Goal: Share content

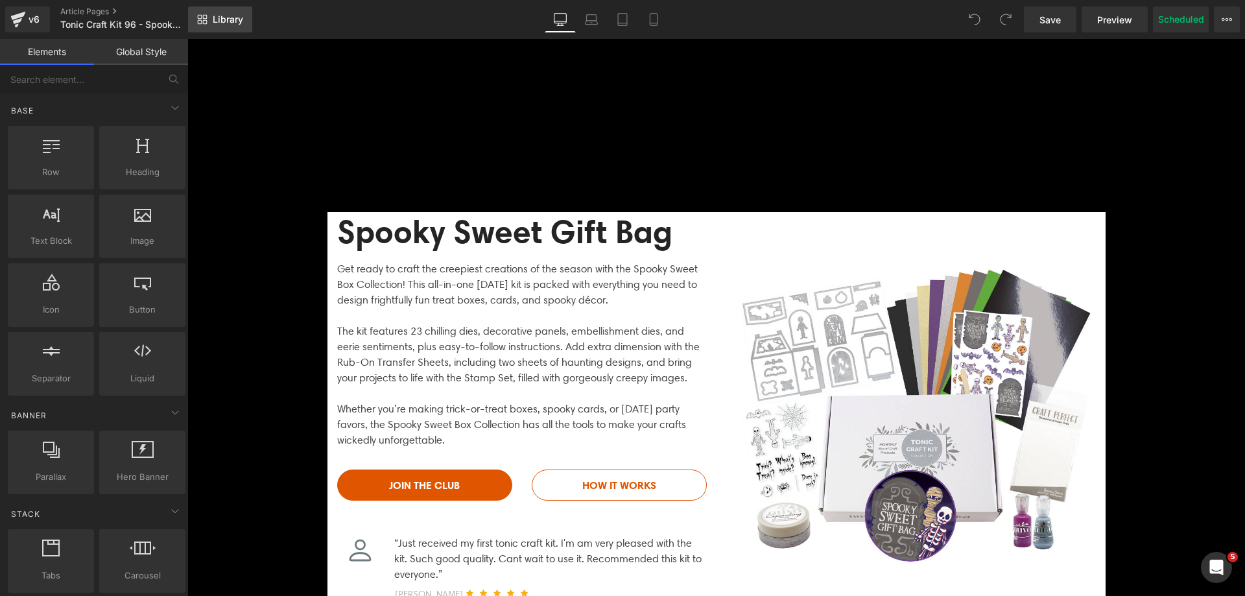
click at [220, 24] on span "Library" at bounding box center [228, 20] width 30 height 12
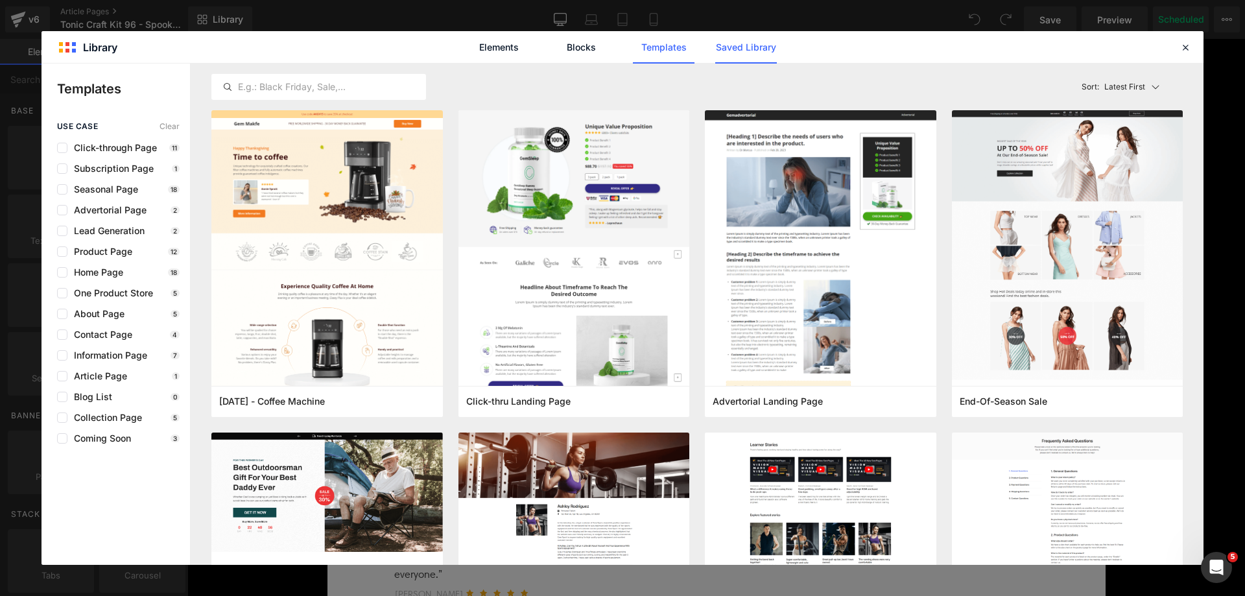
click at [724, 50] on link "Saved Library" at bounding box center [746, 47] width 62 height 32
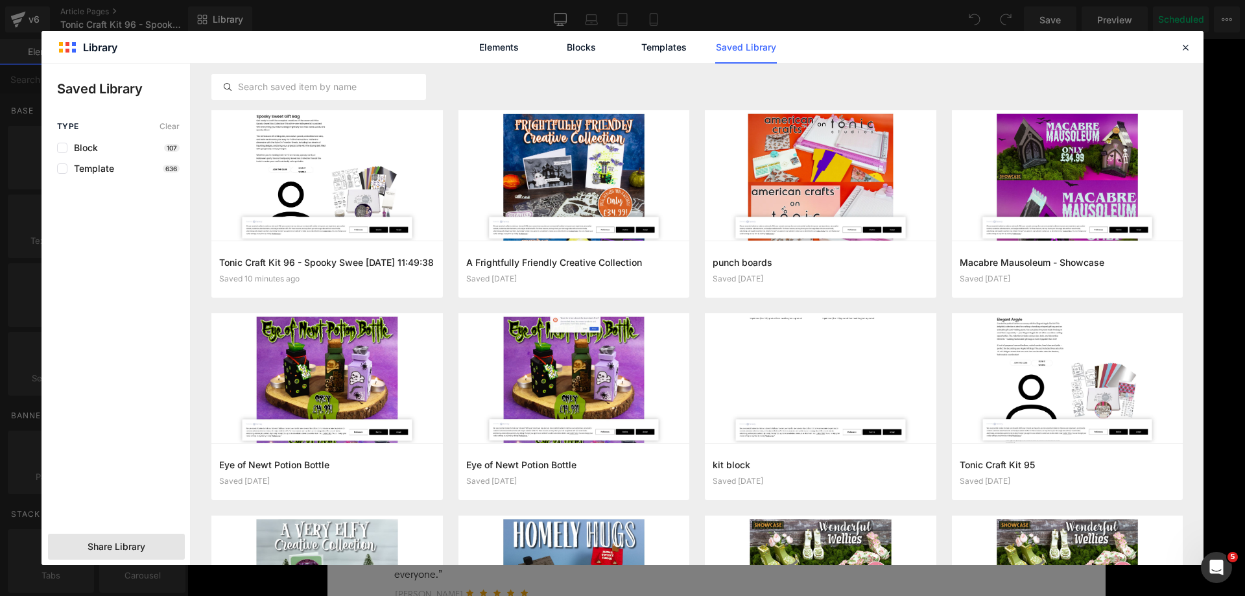
click at [97, 548] on span "Share Library" at bounding box center [117, 546] width 58 height 13
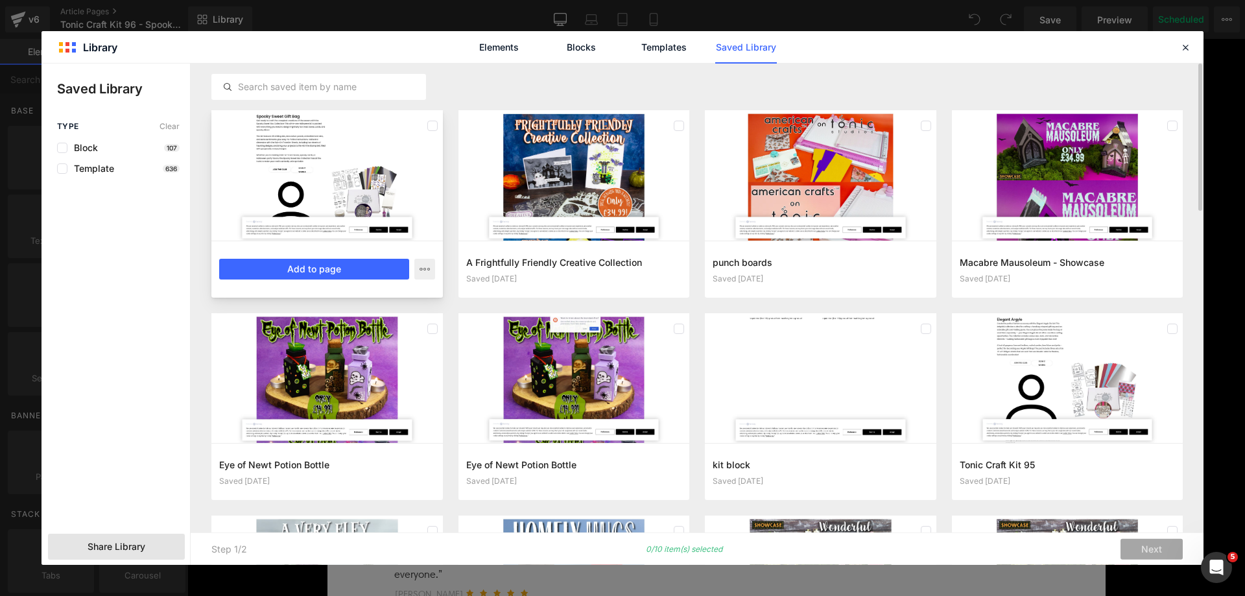
click at [346, 148] on div at bounding box center [326, 175] width 231 height 130
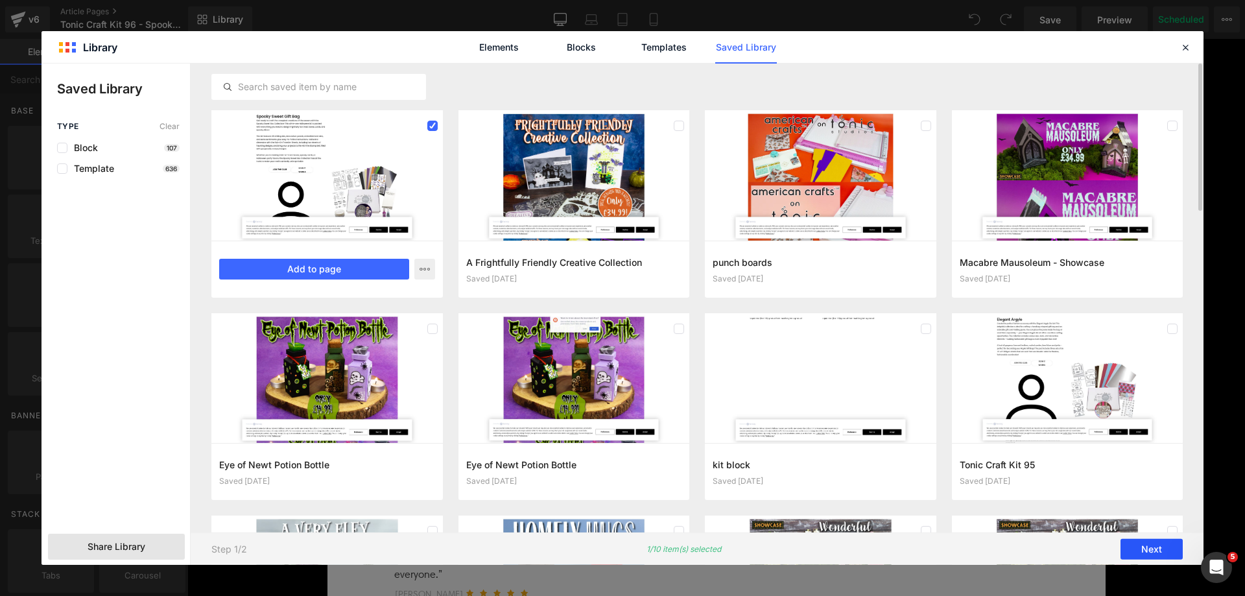
click at [1148, 552] on button "Next" at bounding box center [1151, 549] width 62 height 21
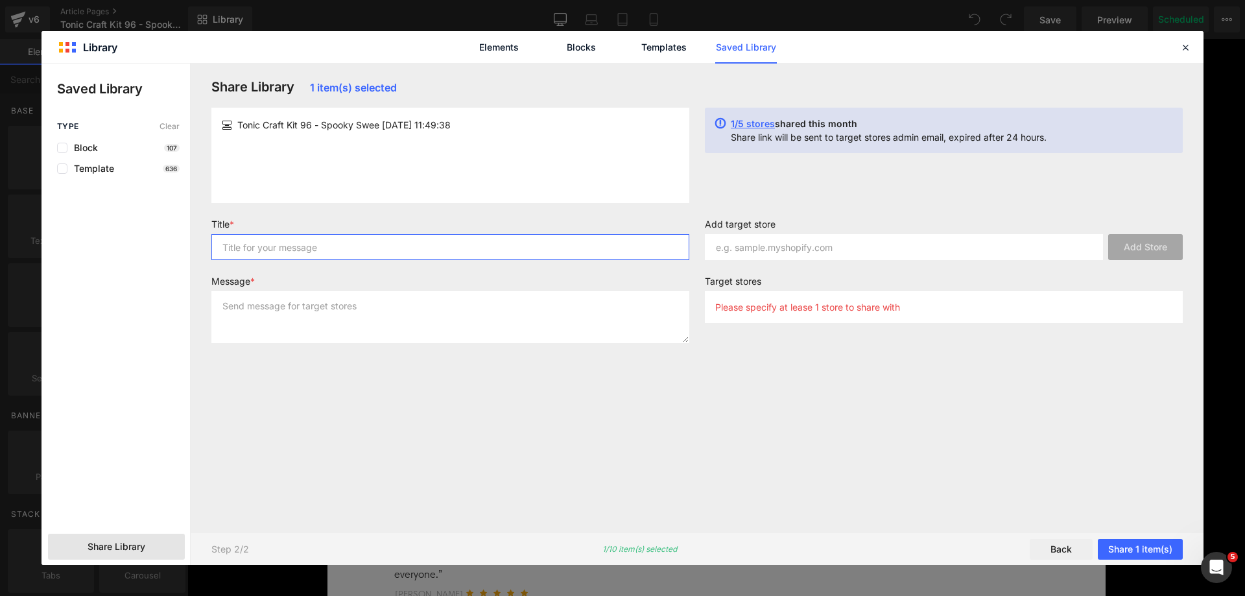
click at [441, 237] on input "text" at bounding box center [450, 247] width 478 height 26
type input "kit 96"
click at [341, 293] on textarea at bounding box center [450, 317] width 478 height 52
paste textarea "kit 96"
type textarea "kit 96"
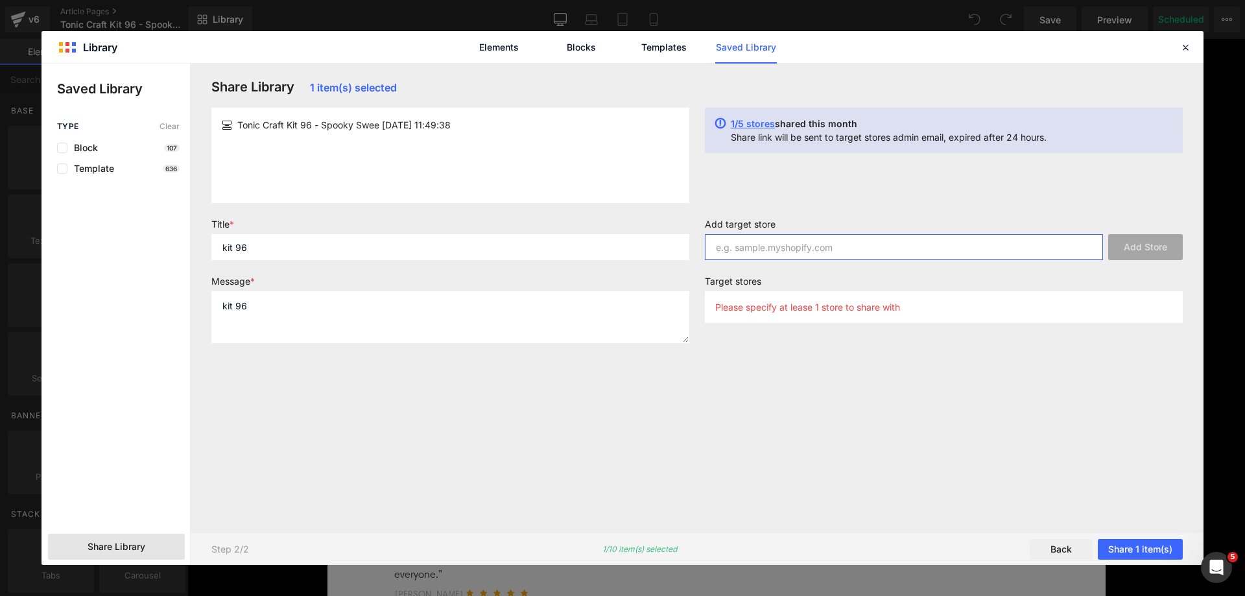
click at [834, 253] on input "text" at bounding box center [904, 247] width 398 height 26
paste input "https://tonicstudiosusa.myshopify.com/admin"
type input "https://tonicstudiosusa.myshopify.com/admin"
paste input "https://tonicstudiosusa.myshopify.com/admin"
type input "https://tonicstudiosusa.myshopify.com"
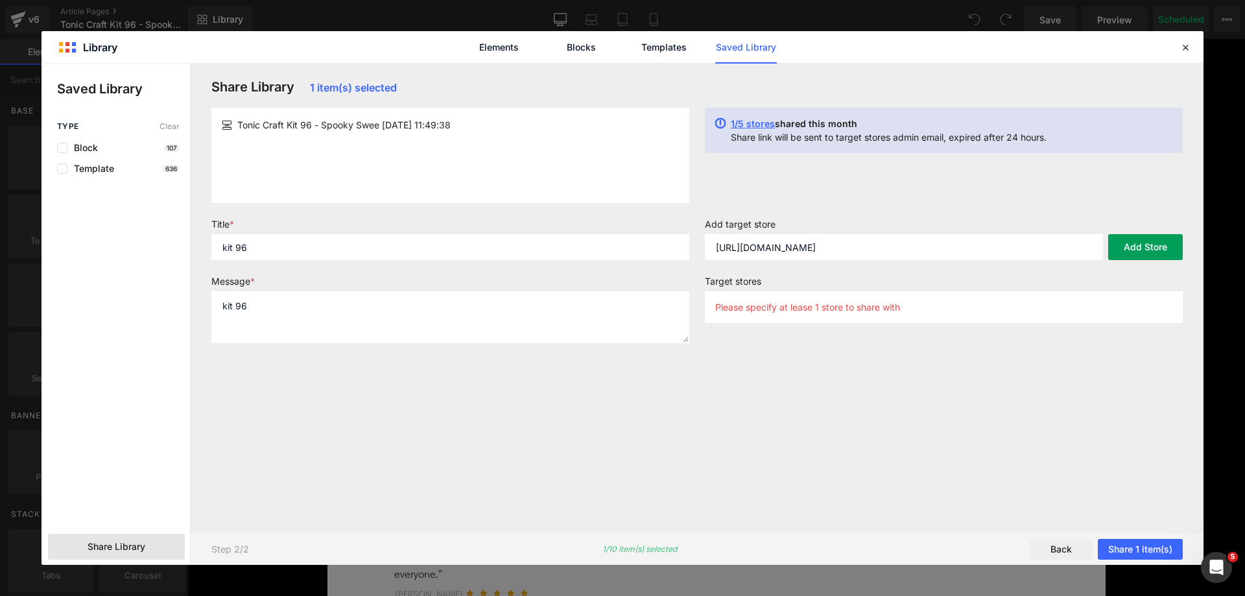
click at [1126, 252] on button "Add Store" at bounding box center [1145, 247] width 75 height 26
click at [1122, 548] on button "Share 1 item(s)" at bounding box center [1140, 549] width 85 height 21
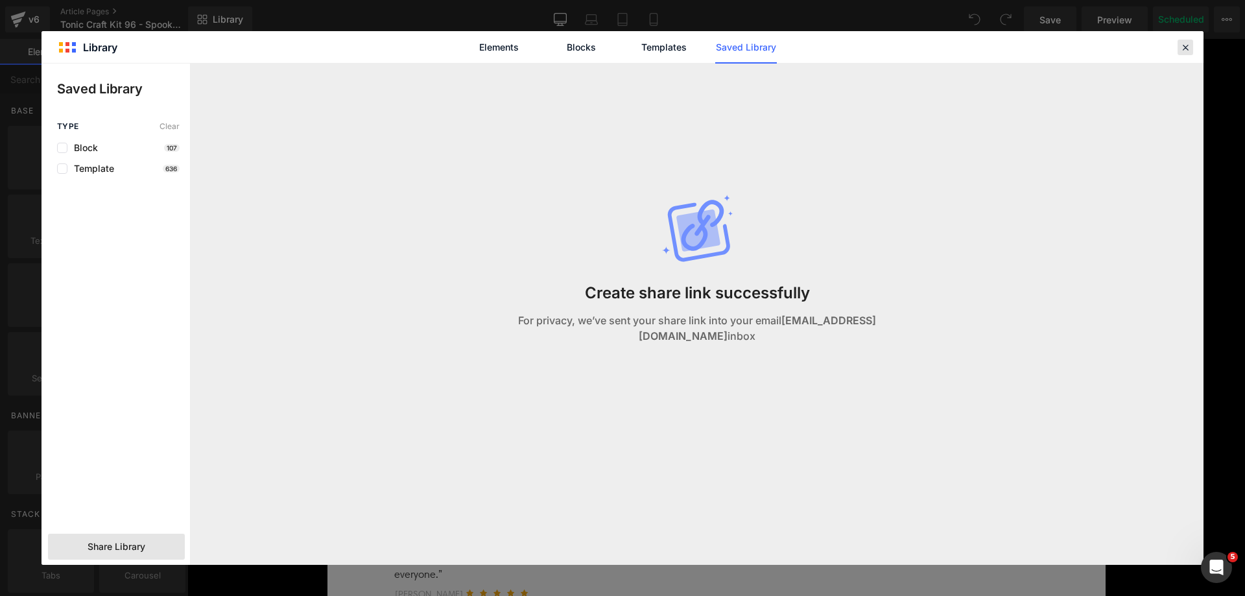
click at [1186, 49] on icon at bounding box center [1185, 47] width 12 height 12
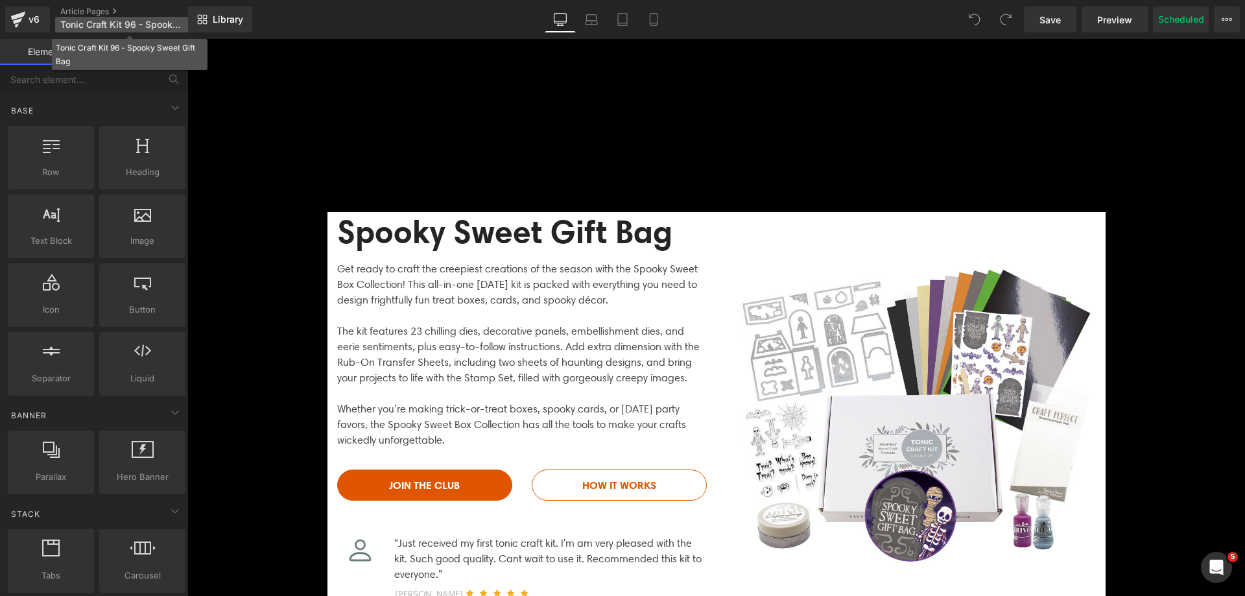
click at [134, 29] on span "Tonic Craft Kit 96 - Spooky Sweet Gift Bag" at bounding box center [122, 24] width 124 height 10
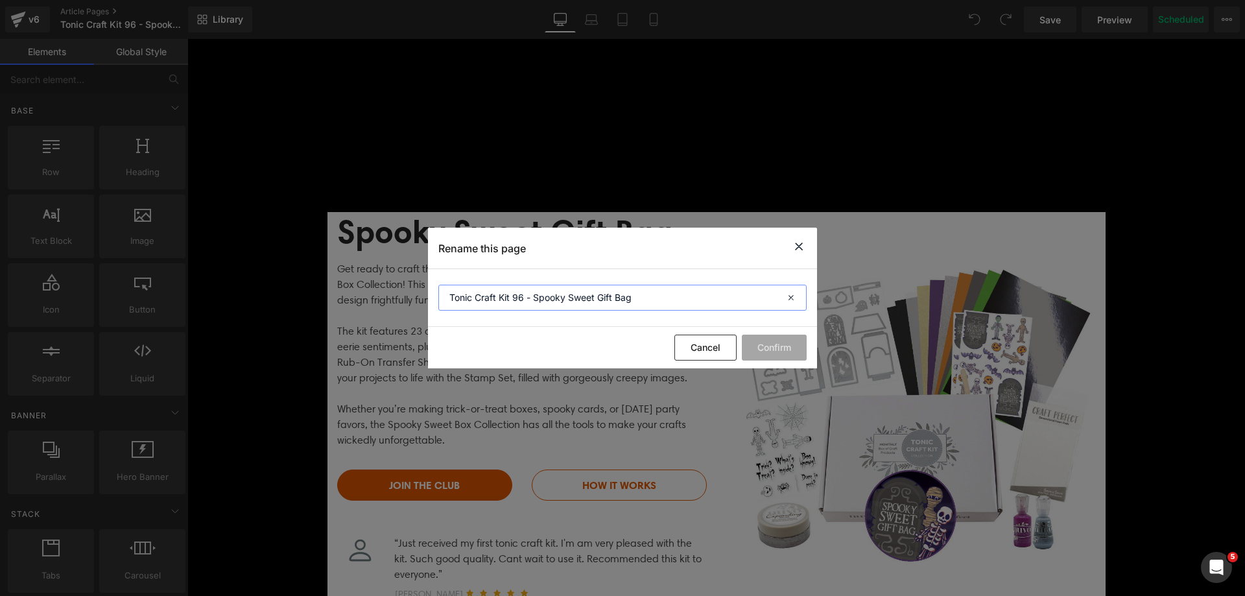
click at [541, 286] on input "Tonic Craft Kit 96 - Spooky Sweet Gift Bag" at bounding box center [622, 298] width 368 height 26
